Goal: Information Seeking & Learning: Learn about a topic

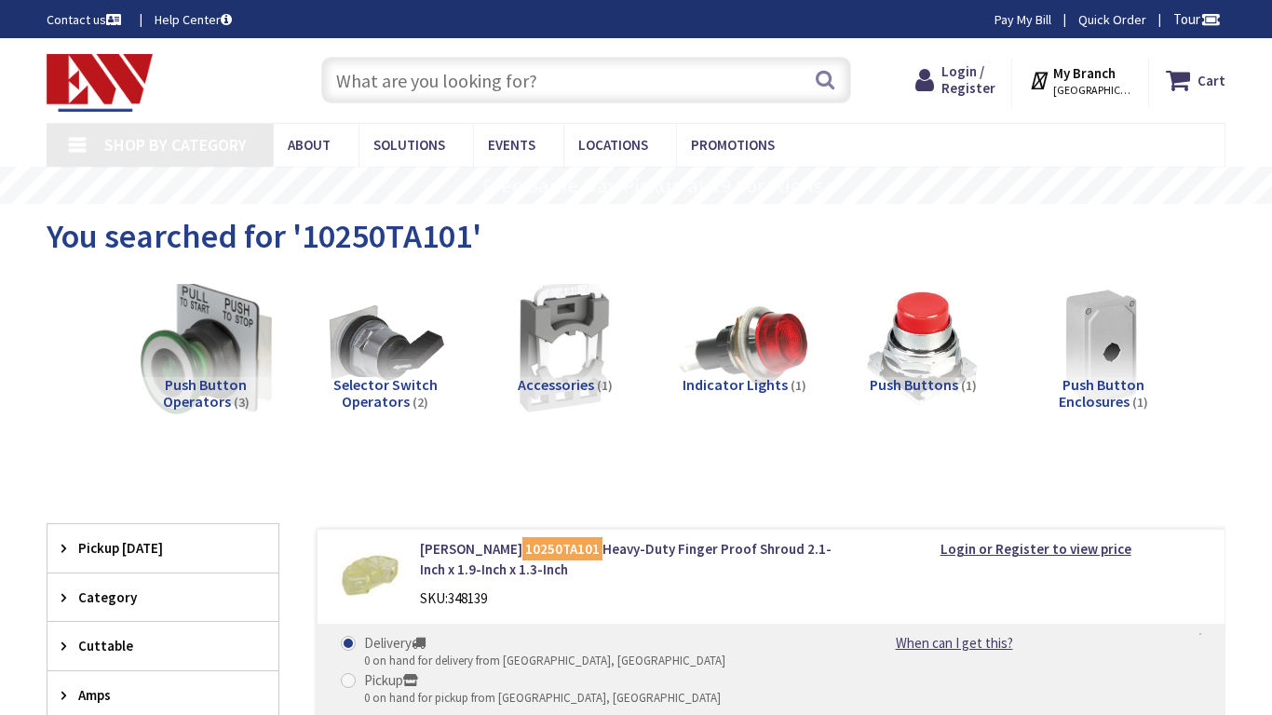
type input "Fourth [PERSON_NAME], [STREET_ADDRESS]"
